Goal: Transaction & Acquisition: Book appointment/travel/reservation

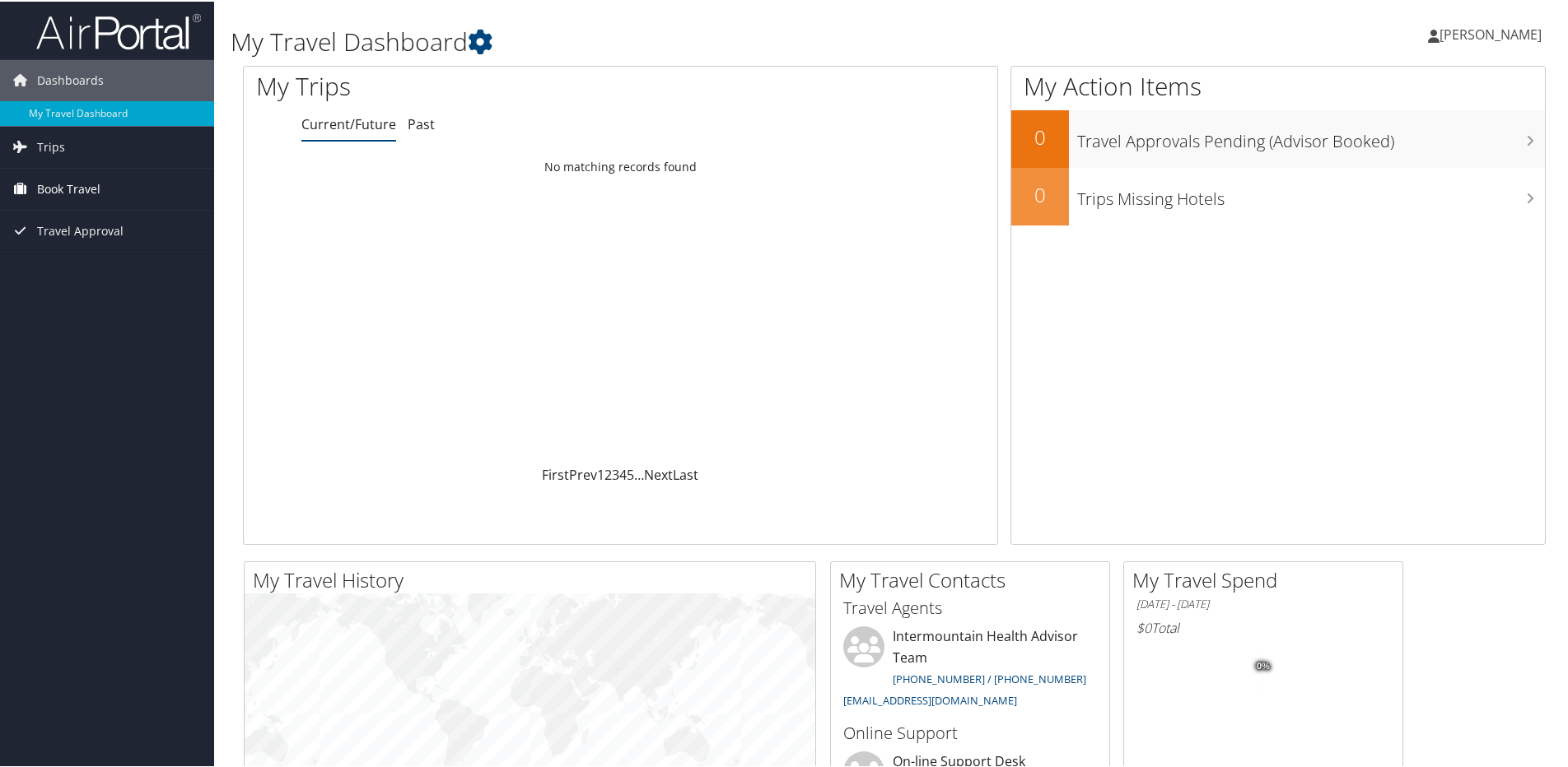
click at [86, 183] on span "Book Travel" at bounding box center [69, 188] width 64 height 41
click at [90, 269] on link "Book/Manage Online Trips" at bounding box center [107, 270] width 214 height 24
